Goal: Information Seeking & Learning: Learn about a topic

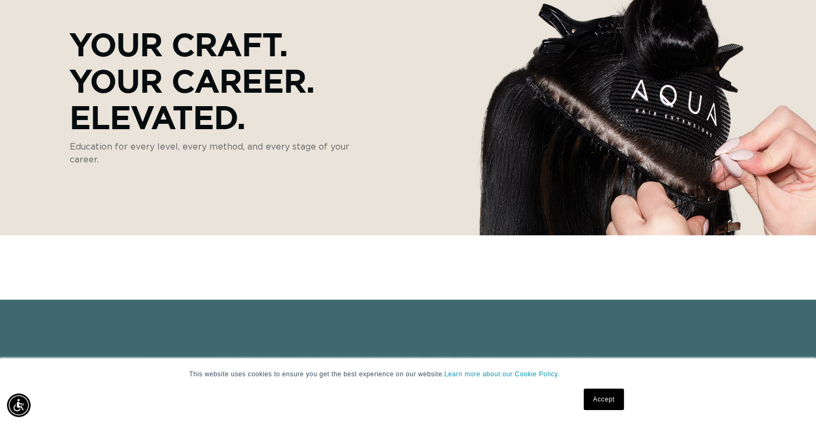
scroll to position [161, 0]
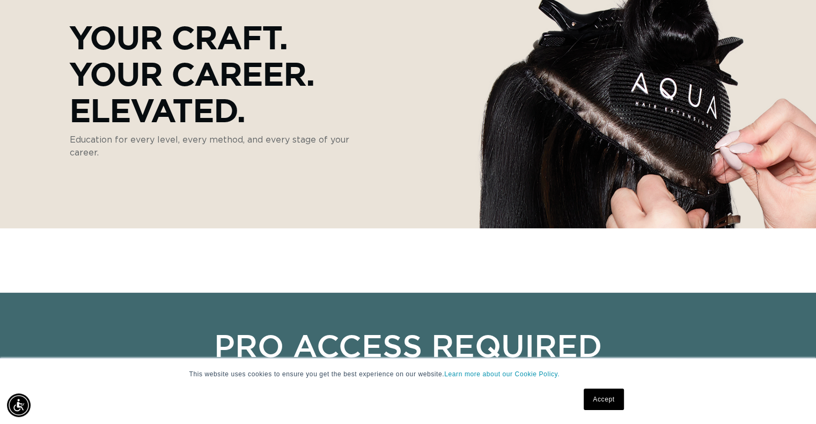
click at [590, 407] on link "Accept" at bounding box center [604, 399] width 40 height 21
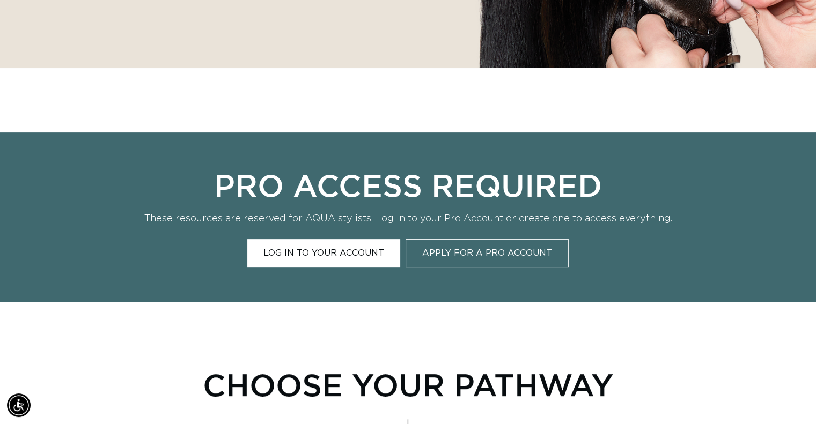
scroll to position [322, 0]
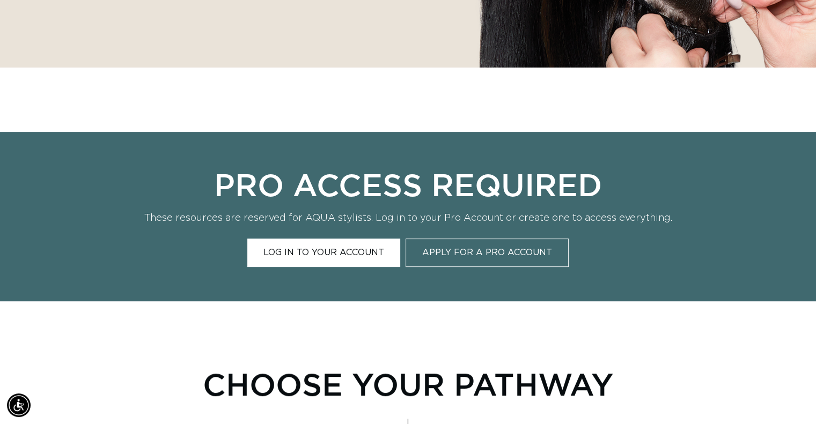
click at [350, 246] on link "Log In to Your Account" at bounding box center [323, 253] width 153 height 28
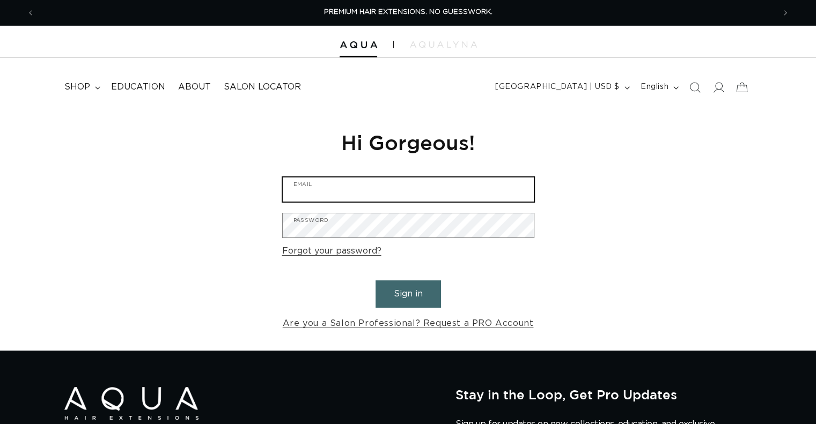
click at [353, 197] on input "Email" at bounding box center [408, 190] width 251 height 24
click at [375, 195] on input "Email" at bounding box center [408, 190] width 251 height 24
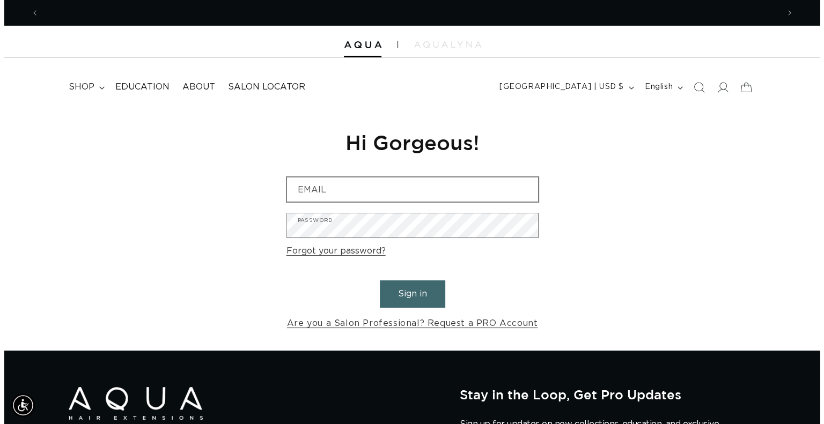
scroll to position [0, 0]
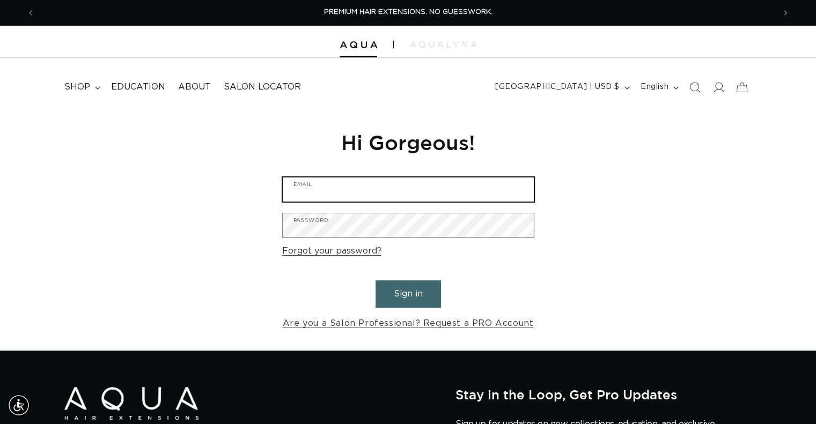
type input "nichole@blushsalonfargo.com"
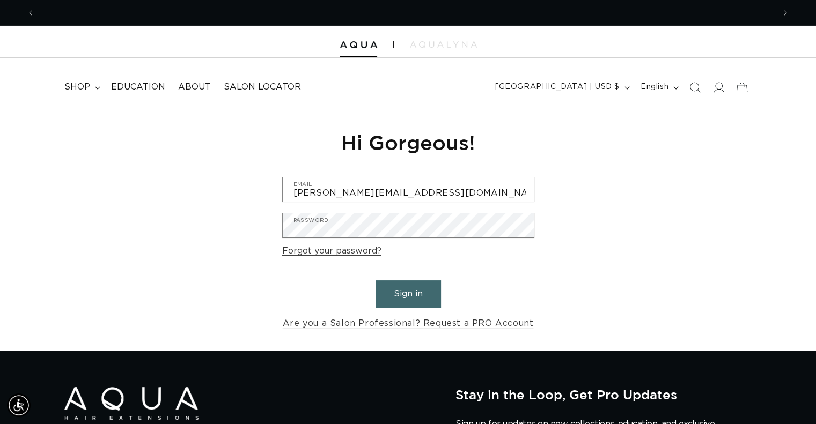
scroll to position [0, 1479]
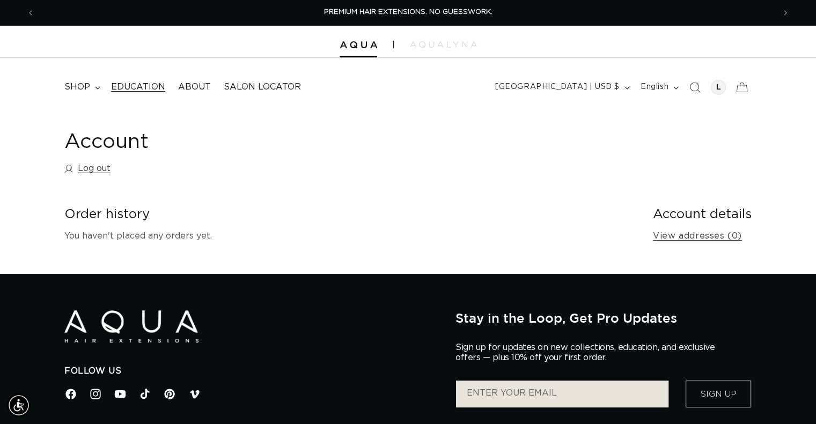
click at [121, 86] on span "Education" at bounding box center [138, 87] width 54 height 11
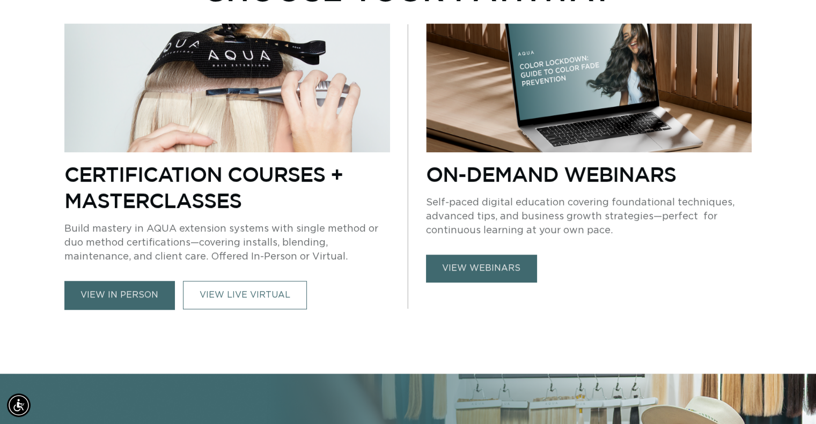
scroll to position [0, 740]
click at [485, 267] on link "view webinars" at bounding box center [481, 268] width 111 height 27
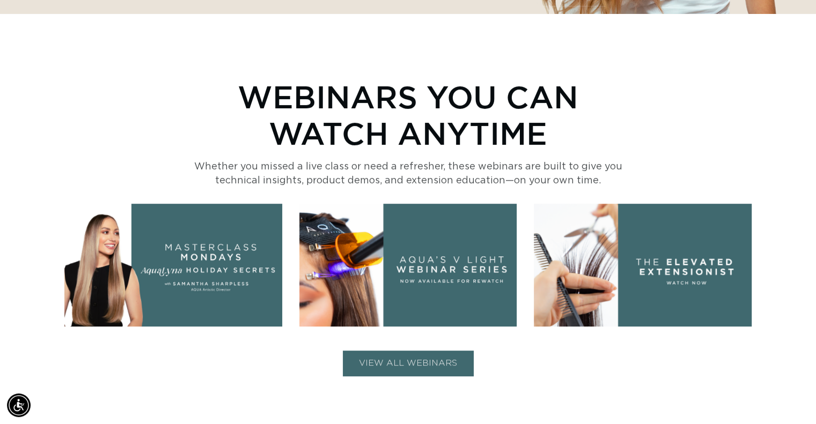
click at [685, 278] on img at bounding box center [643, 265] width 218 height 122
